Goal: Navigation & Orientation: Find specific page/section

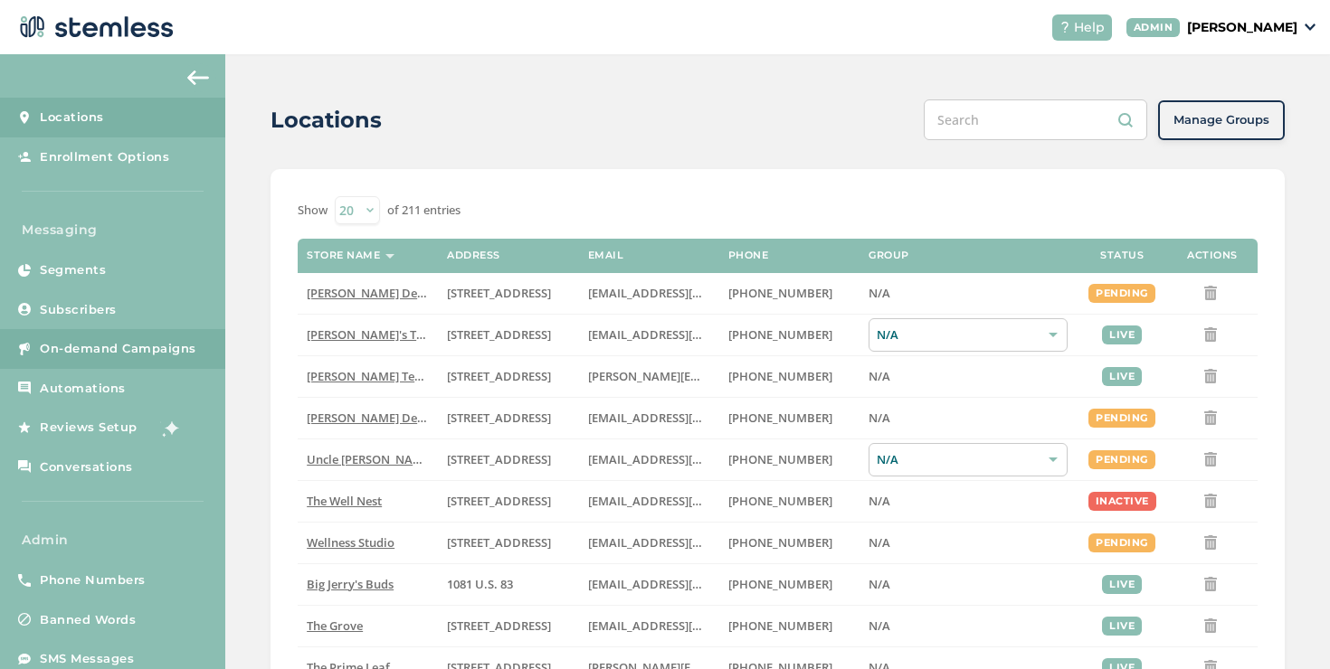
click at [186, 332] on link "On-demand Campaigns" at bounding box center [112, 349] width 225 height 40
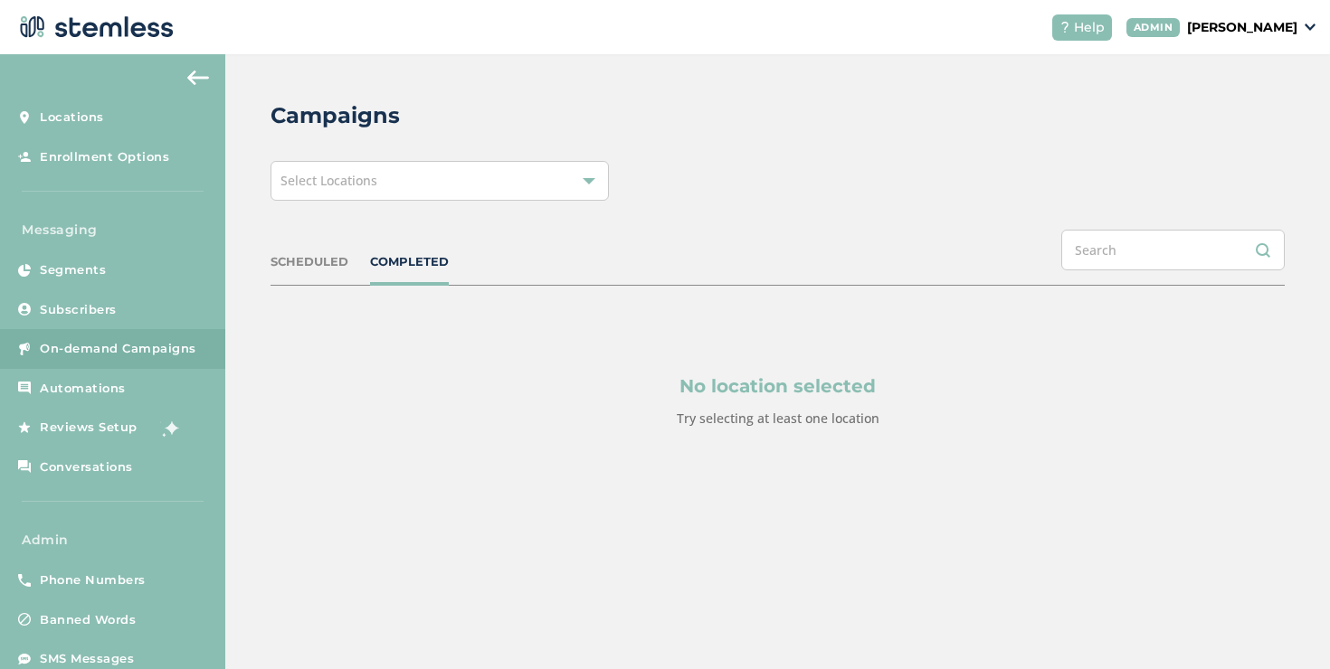
click at [468, 200] on div "Select Locations" at bounding box center [439, 181] width 338 height 40
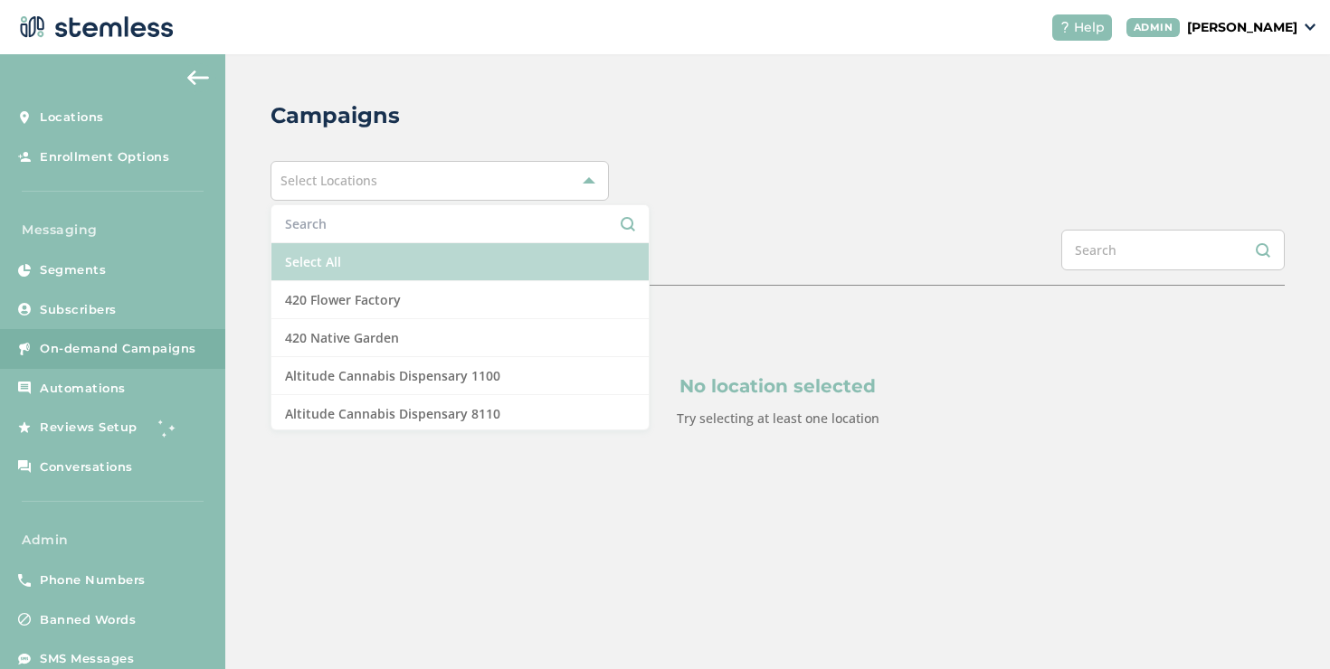
click at [409, 244] on li "Select All" at bounding box center [459, 262] width 377 height 38
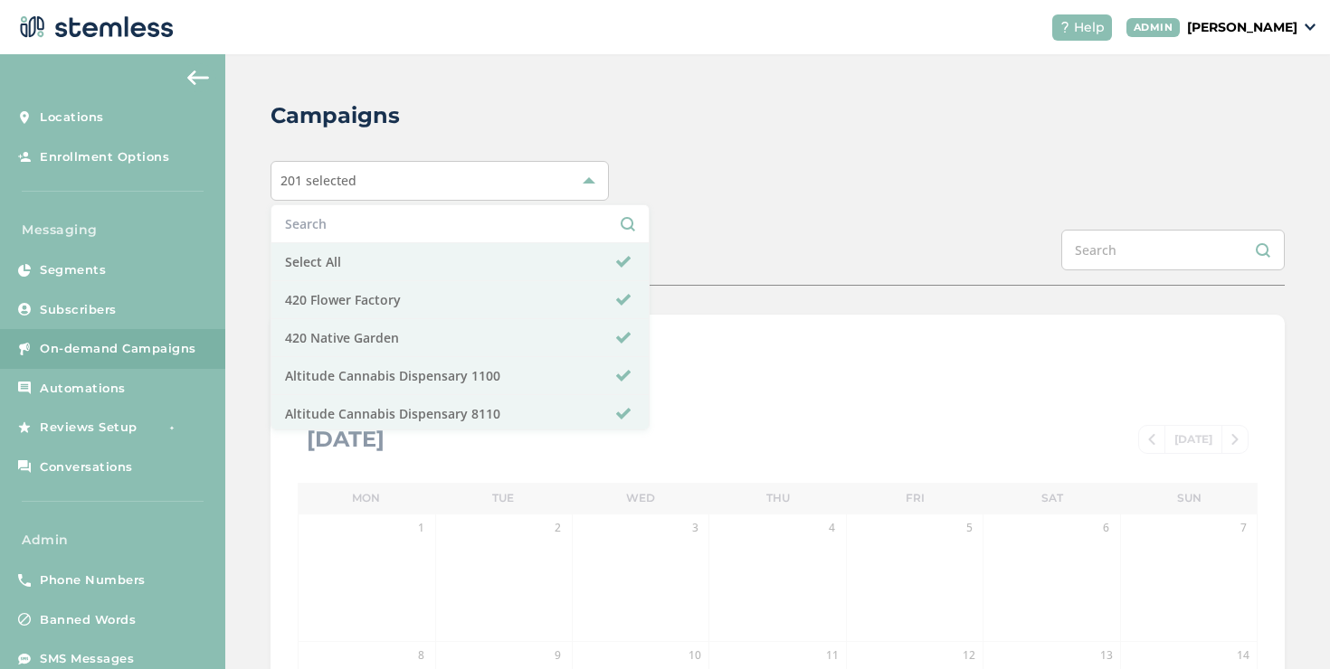
click at [662, 220] on div "Campaigns 201 selected Select All 420 Flower Factory 420 Native Garden Altitude…" at bounding box center [777, 639] width 1104 height 1171
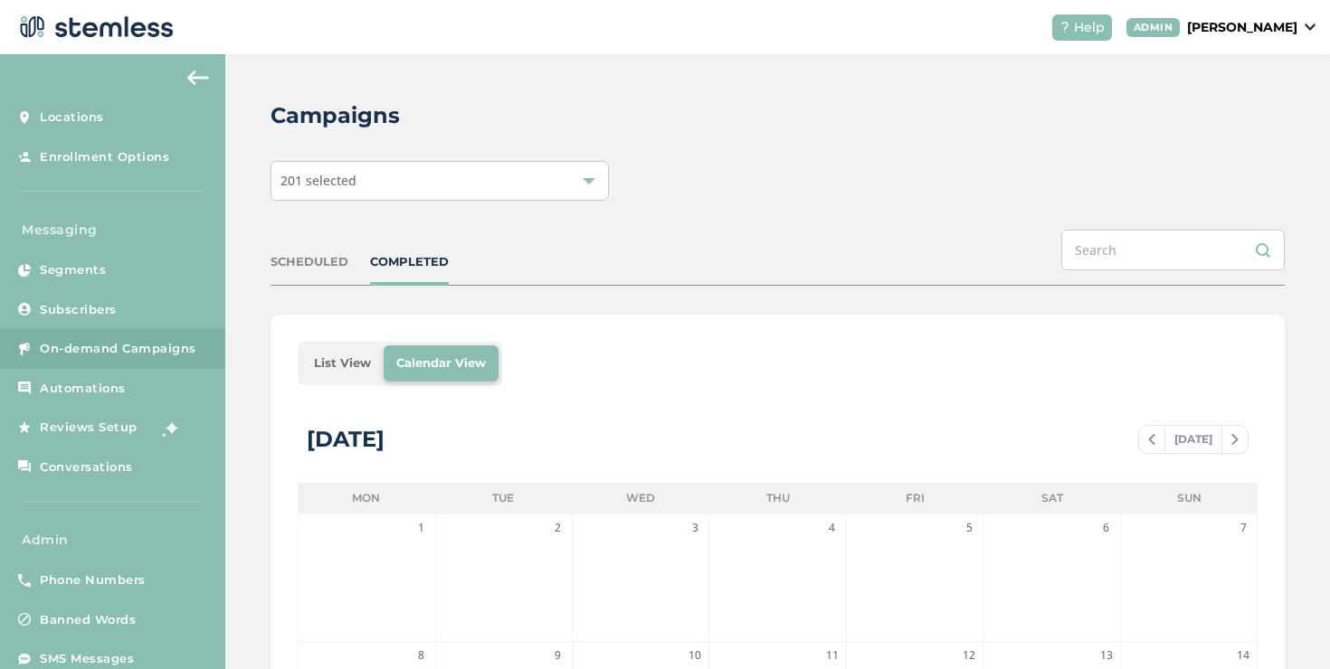
click at [360, 370] on li "List View" at bounding box center [342, 364] width 82 height 36
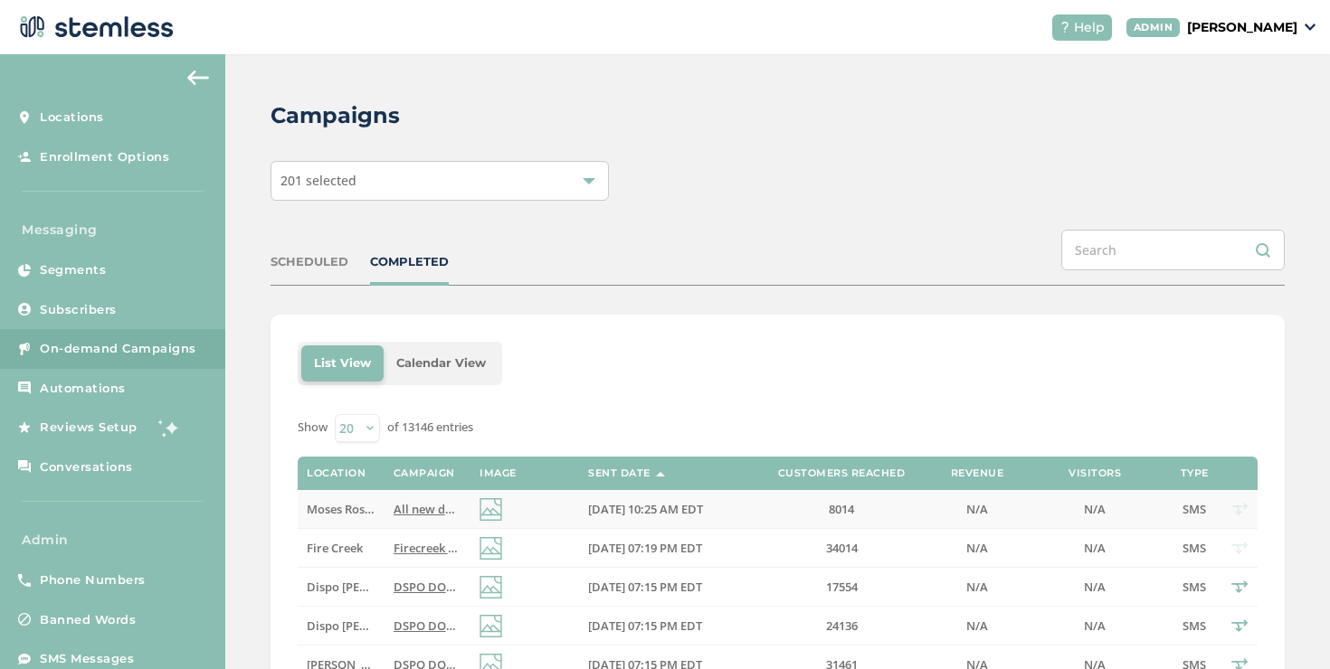
click at [397, 515] on span "All new daily deals menu on deli orders at our [GEOGRAPHIC_DATA] location! Deal…" at bounding box center [967, 509] width 1148 height 16
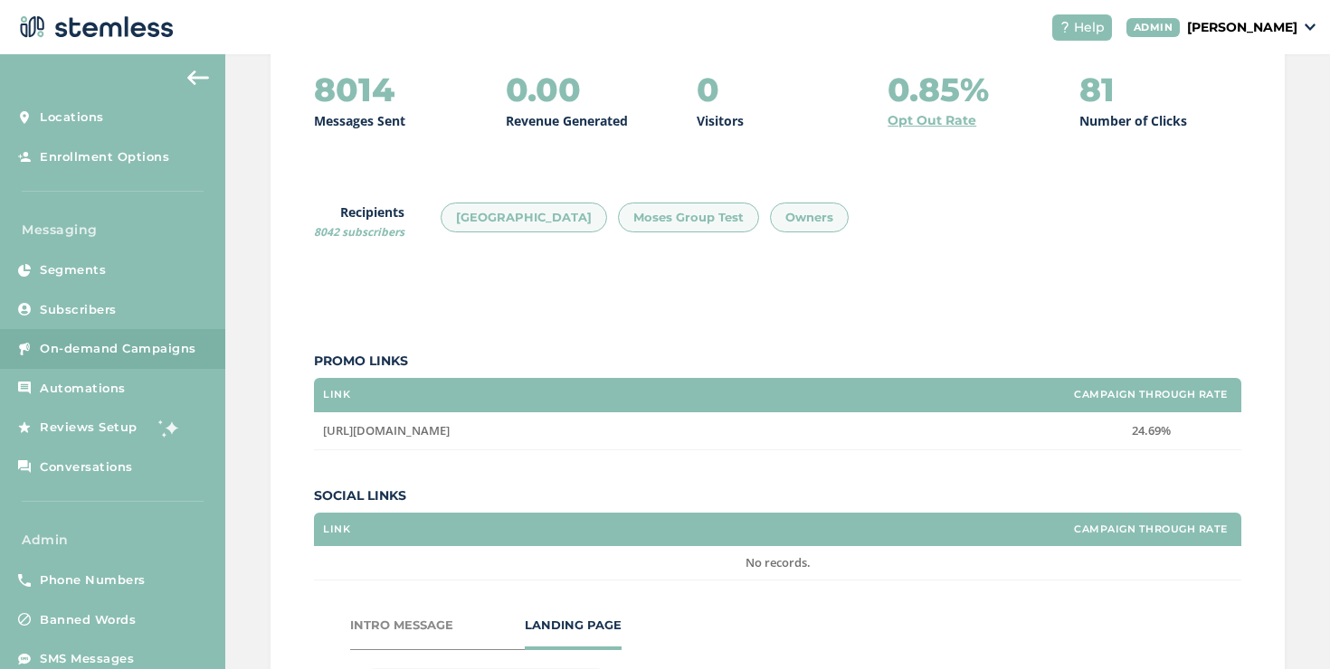
scroll to position [285, 0]
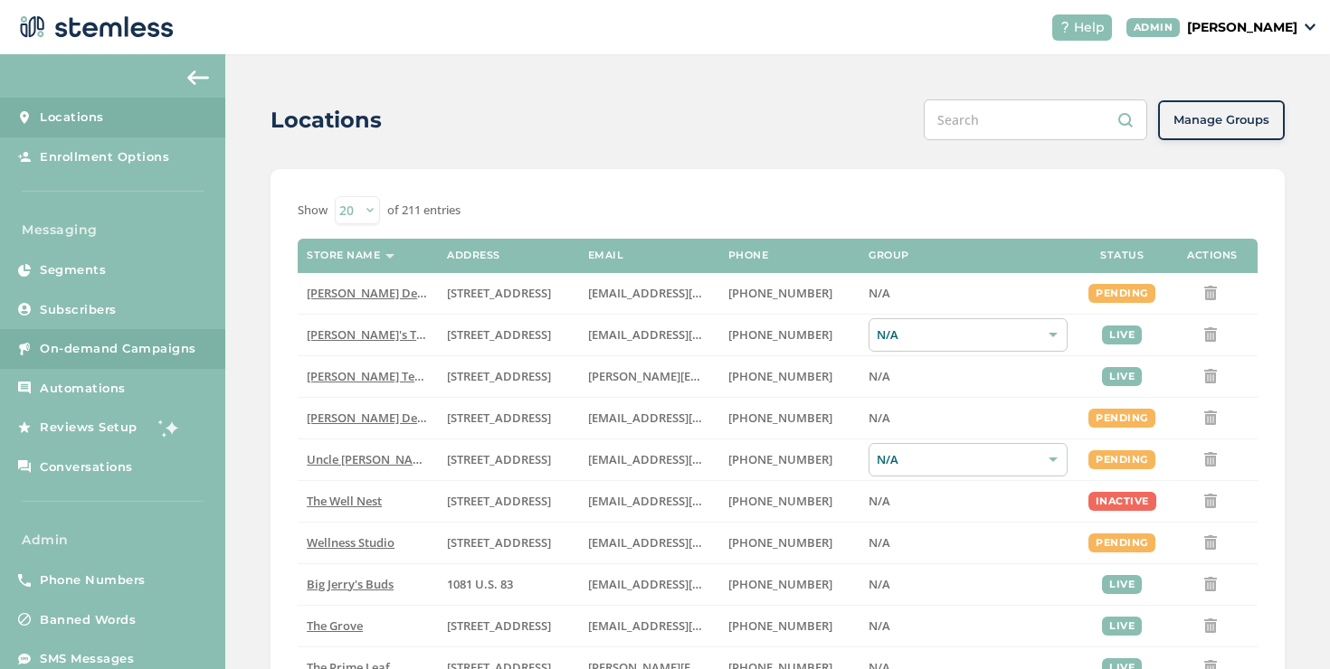
click at [199, 346] on link "On-demand Campaigns" at bounding box center [112, 349] width 225 height 40
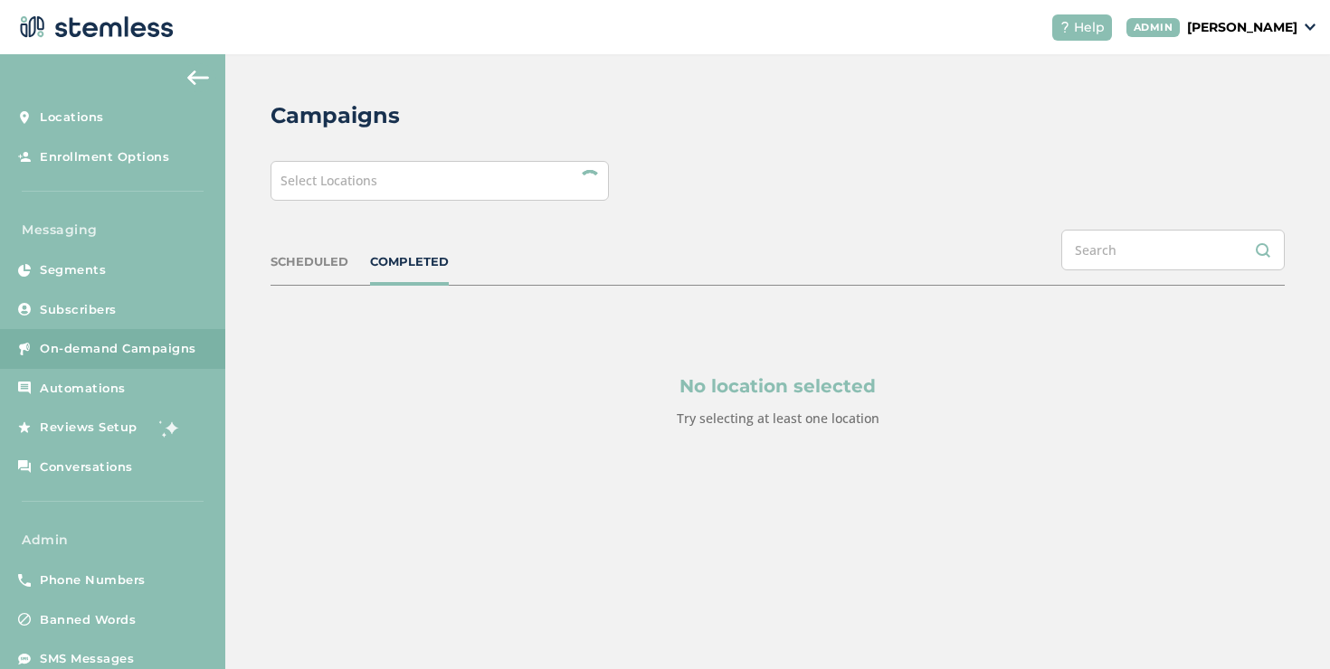
click at [461, 186] on div "Select Locations" at bounding box center [439, 181] width 338 height 40
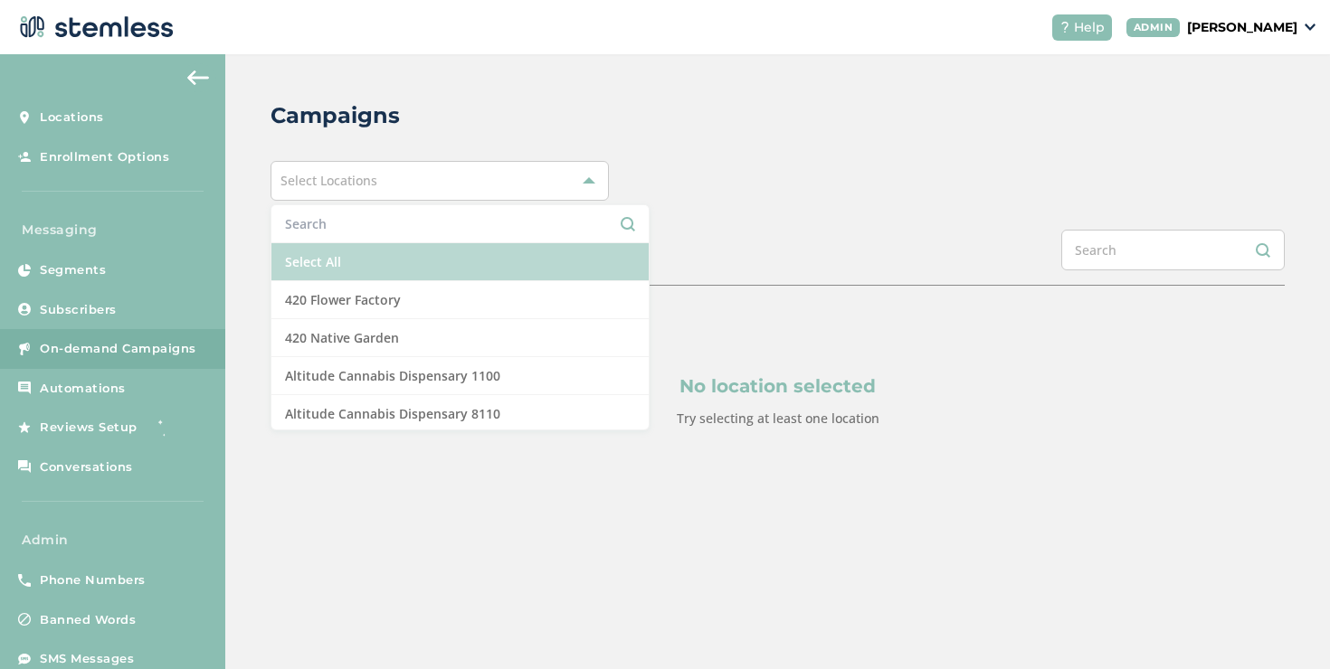
click at [396, 248] on li "Select All" at bounding box center [459, 262] width 377 height 38
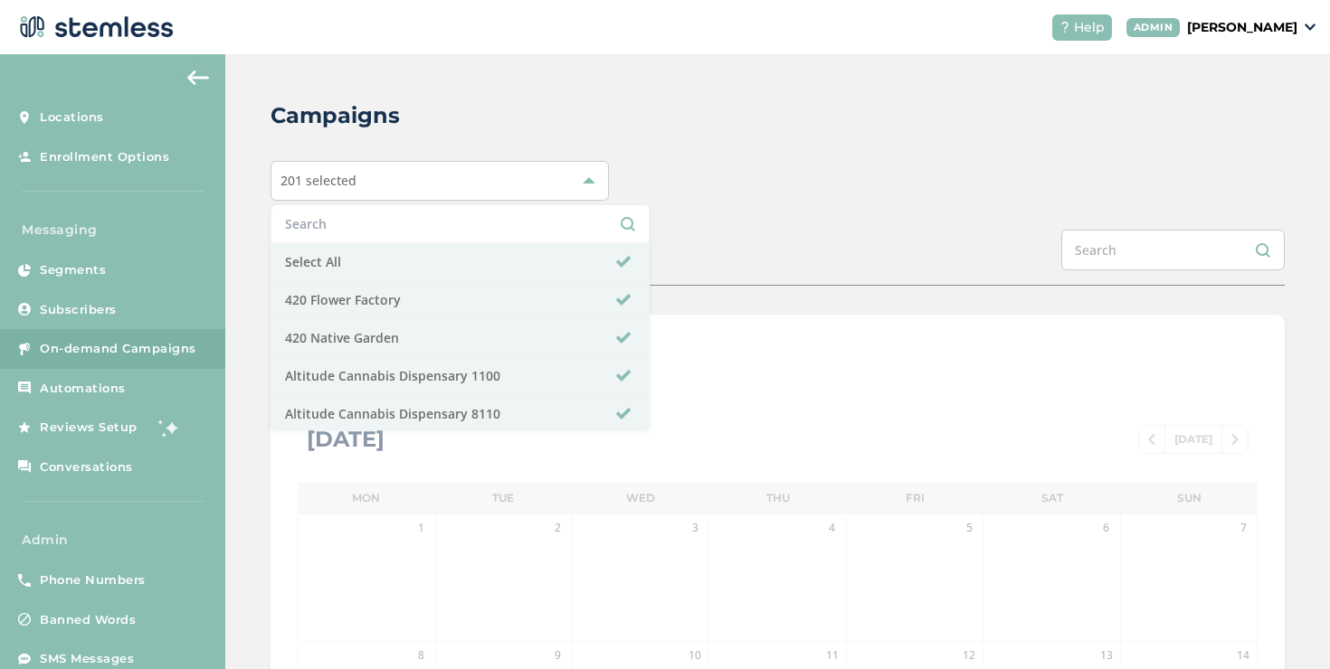
click at [763, 223] on div "Campaigns 201 selected Select All 420 Flower Factory 420 Native Garden Altitude…" at bounding box center [777, 639] width 1104 height 1171
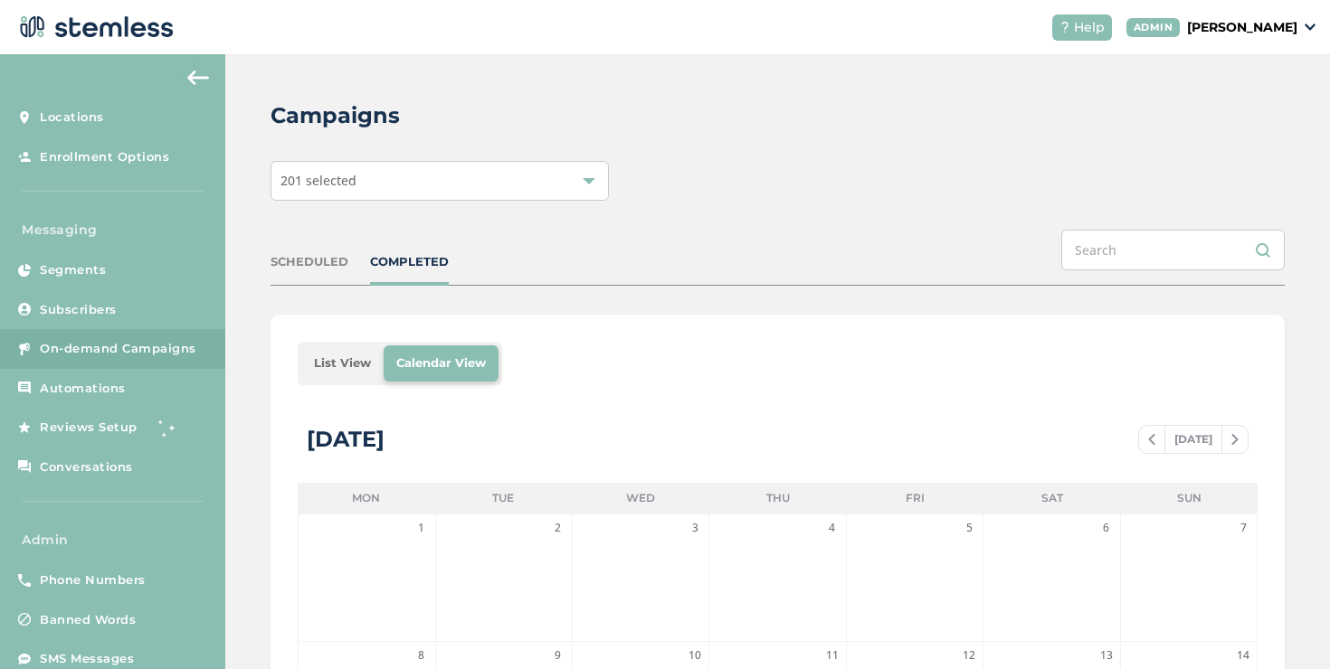
click at [354, 344] on ul "List View Calendar View" at bounding box center [400, 363] width 204 height 43
click at [355, 354] on li "List View" at bounding box center [342, 364] width 82 height 36
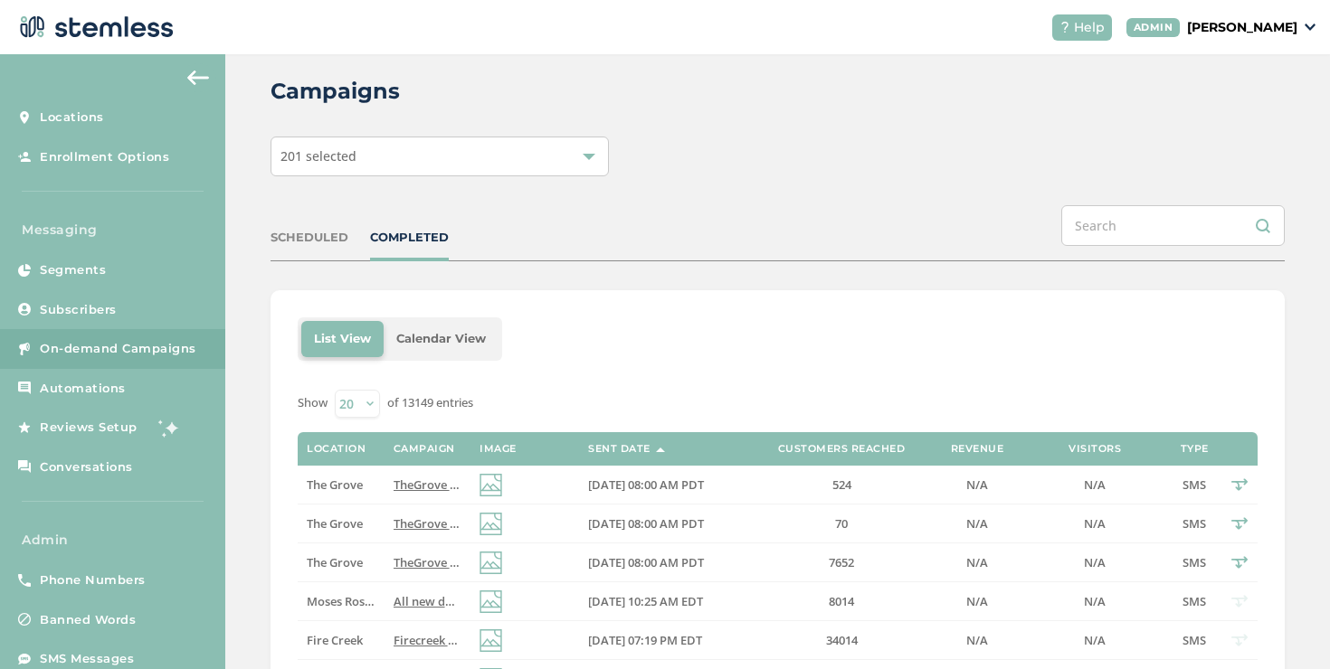
scroll to position [25, 0]
